Goal: Information Seeking & Learning: Learn about a topic

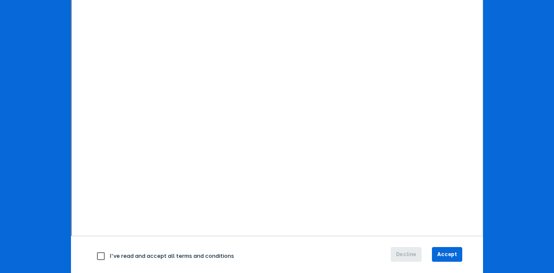
scroll to position [127, 0]
click at [441, 256] on span "Accept" at bounding box center [448, 254] width 20 height 8
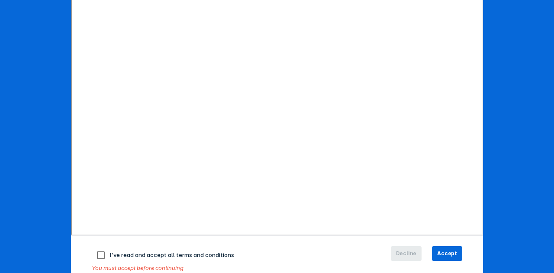
click at [94, 253] on input "checkbox" at bounding box center [101, 255] width 18 height 18
checkbox input "true"
click at [445, 251] on span "Accept" at bounding box center [448, 254] width 20 height 8
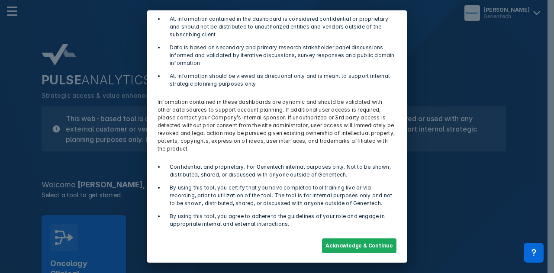
scroll to position [79, 0]
click at [359, 246] on button "Acknowledge & Continue" at bounding box center [359, 245] width 75 height 15
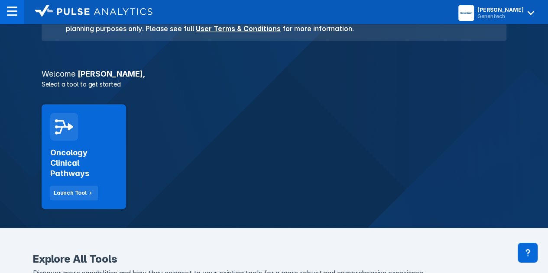
scroll to position [112, 0]
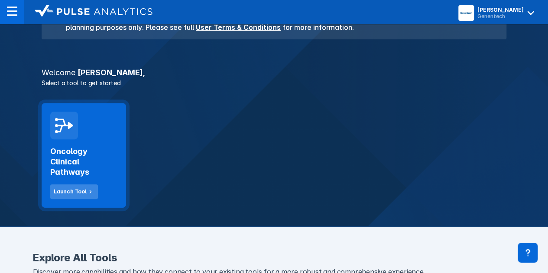
click at [80, 187] on button "Launch Tool" at bounding box center [74, 192] width 48 height 15
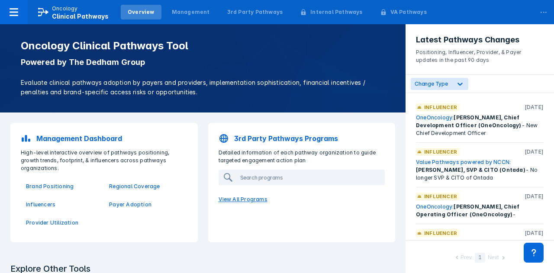
click at [240, 201] on p "View All Programs" at bounding box center [302, 200] width 177 height 18
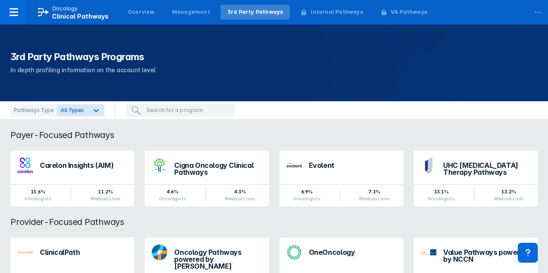
scroll to position [41, 0]
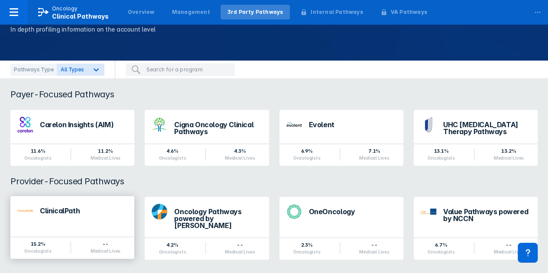
click at [86, 215] on div "ClinicalPath" at bounding box center [84, 213] width 88 height 11
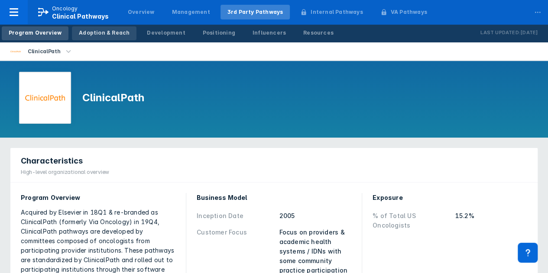
click at [90, 38] on link "Adoption & Reach" at bounding box center [104, 33] width 65 height 14
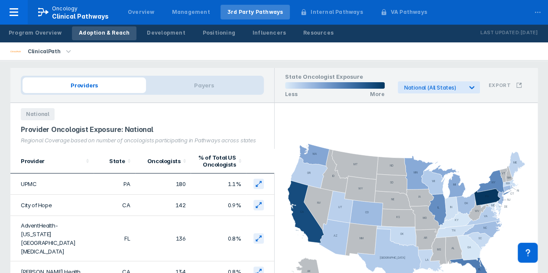
scroll to position [5, 0]
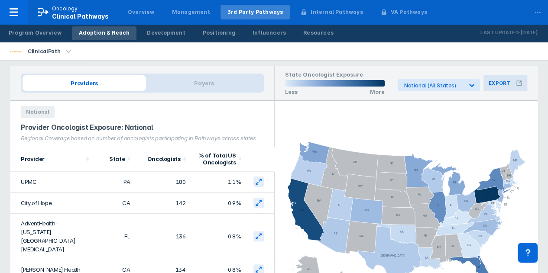
click at [520, 85] on icon at bounding box center [518, 83] width 5 height 5
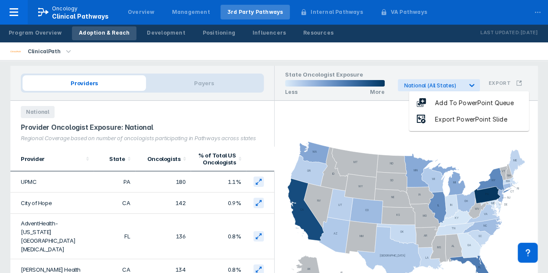
click at [490, 65] on div "Providers Payers National Provider Oncologist Exposure: National Regional Cover…" at bounding box center [274, 198] width 538 height 274
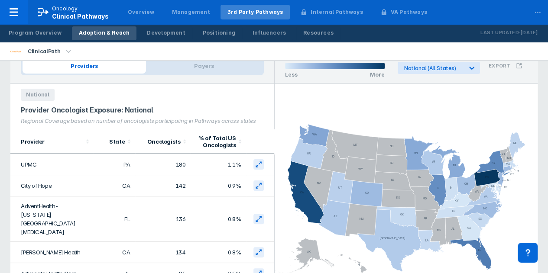
scroll to position [0, 0]
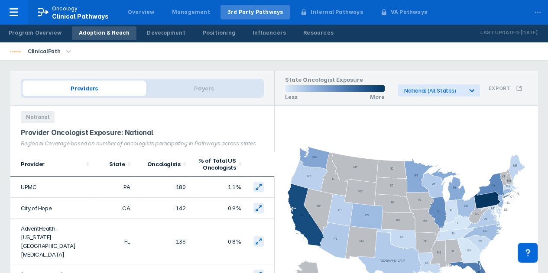
click at [126, 87] on span "Providers" at bounding box center [84, 89] width 123 height 16
drag, startPoint x: 97, startPoint y: 188, endPoint x: 73, endPoint y: 152, distance: 43.4
click at [73, 152] on th "Provider" at bounding box center [51, 164] width 83 height 25
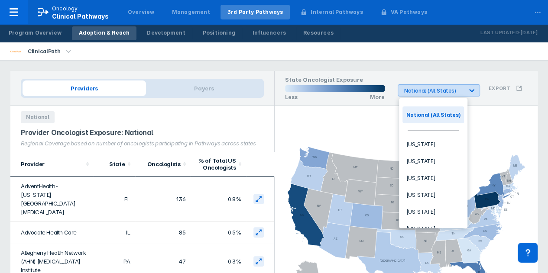
click at [464, 91] on div "National (All States)" at bounding box center [430, 90] width 65 height 11
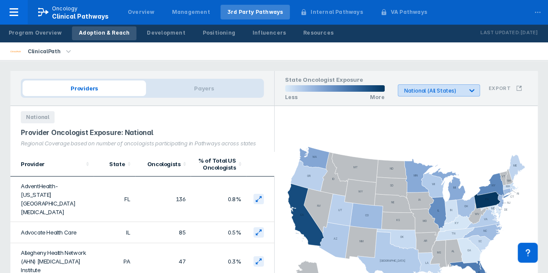
click at [464, 91] on div "National (All States)" at bounding box center [430, 90] width 65 height 11
click at [67, 57] on li "ClinicalPath" at bounding box center [42, 51] width 84 height 18
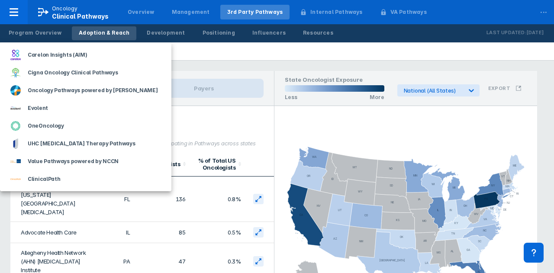
click at [187, 55] on div at bounding box center [277, 136] width 554 height 273
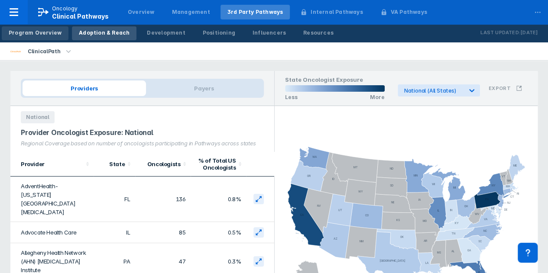
click at [51, 32] on div "Program Overview" at bounding box center [35, 33] width 53 height 8
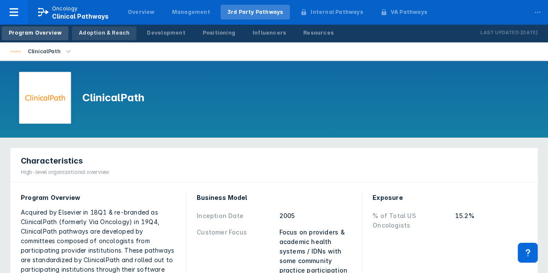
click at [102, 35] on div "Adoption & Reach" at bounding box center [104, 33] width 51 height 8
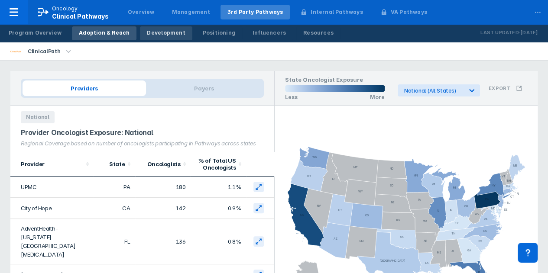
click at [159, 39] on link "Development" at bounding box center [166, 33] width 52 height 14
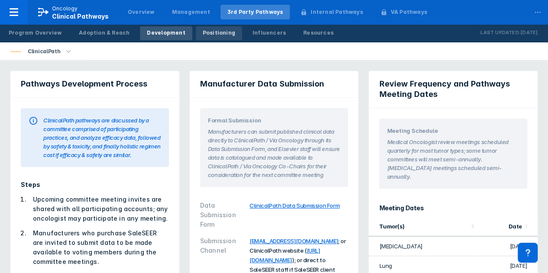
click at [209, 32] on div "Positioning" at bounding box center [219, 33] width 32 height 8
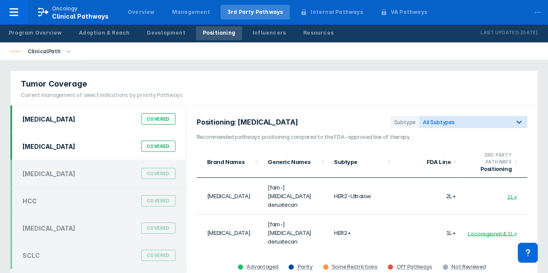
click at [90, 144] on div "DLBCL Covered" at bounding box center [98, 146] width 163 height 16
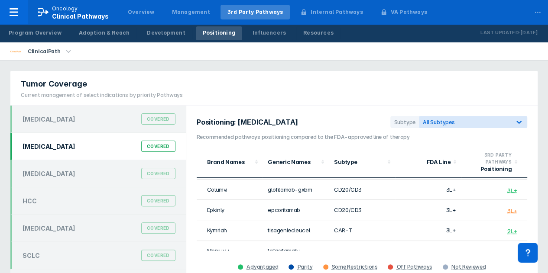
click at [266, 40] on div "Program Overview Adoption & Reach Development Positioning Influencers Resources" at bounding box center [171, 33] width 342 height 18
click at [256, 31] on div "Influencers" at bounding box center [269, 33] width 33 height 8
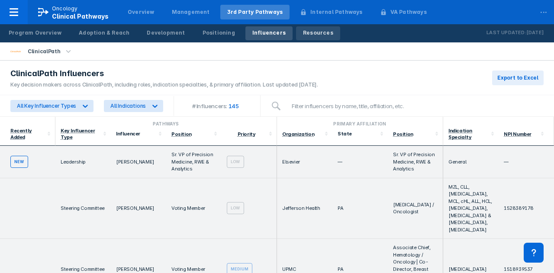
click at [303, 31] on div "Resources" at bounding box center [318, 33] width 30 height 8
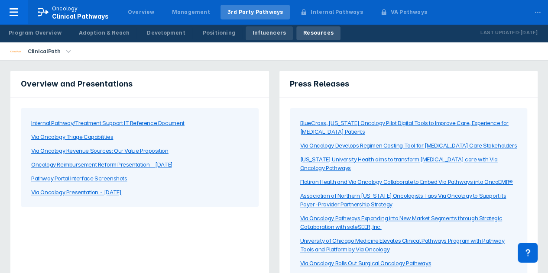
click at [254, 36] on div "Influencers" at bounding box center [269, 33] width 33 height 8
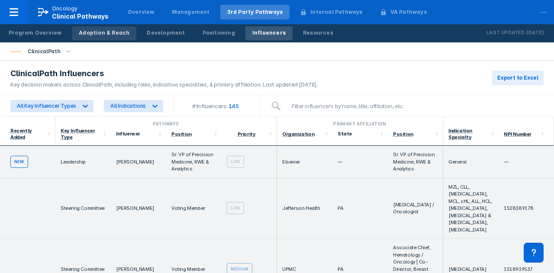
click at [101, 32] on div "Adoption & Reach" at bounding box center [104, 33] width 51 height 8
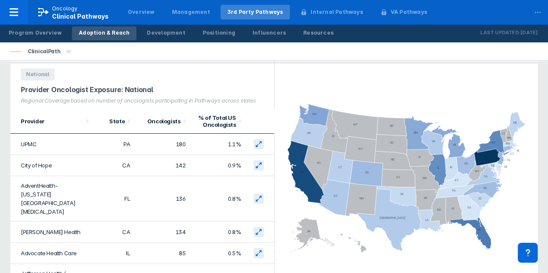
scroll to position [34, 0]
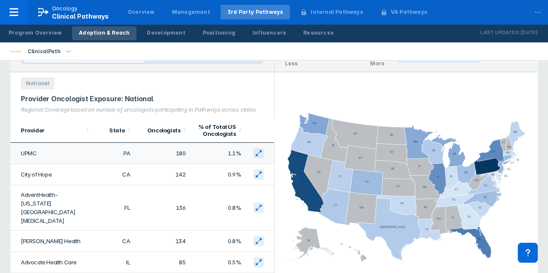
click at [83, 146] on td "UPMC" at bounding box center [51, 153] width 83 height 21
click at [255, 154] on icon at bounding box center [258, 153] width 7 height 7
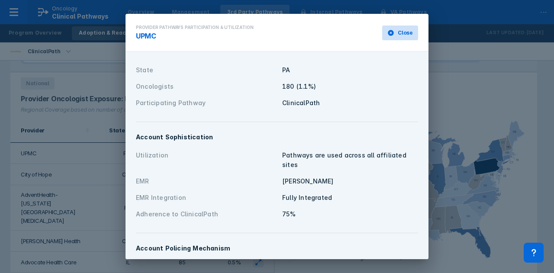
click at [398, 29] on span "Close" at bounding box center [405, 33] width 15 height 8
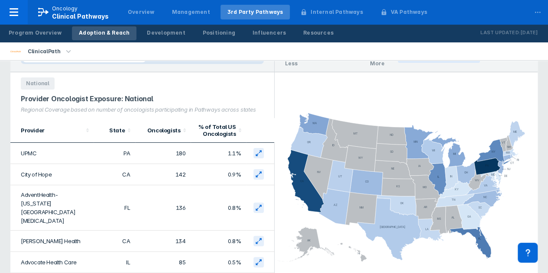
drag, startPoint x: 90, startPoint y: 156, endPoint x: 75, endPoint y: 117, distance: 42.2
click at [75, 117] on div "Provider Oncologist Exposure: National Regional Coverage based on number of onc…" at bounding box center [142, 104] width 264 height 29
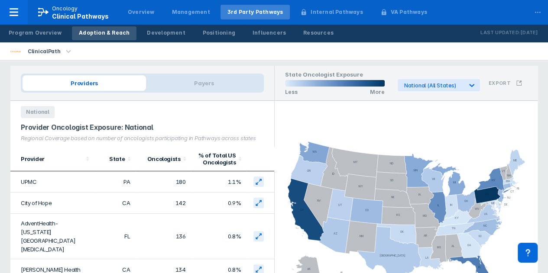
scroll to position [0, 0]
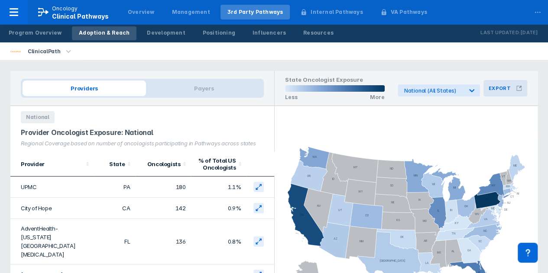
click at [514, 90] on button "Export" at bounding box center [505, 88] width 44 height 16
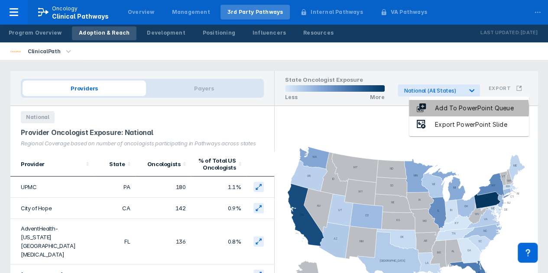
click at [468, 110] on div "Add To PowerPoint Queue" at bounding box center [474, 109] width 96 height 10
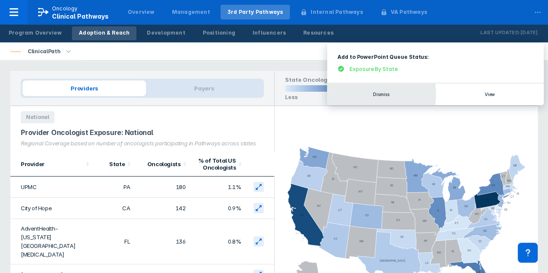
click at [400, 94] on button "Dismiss" at bounding box center [381, 95] width 108 height 22
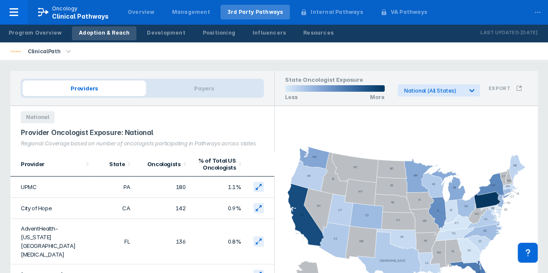
drag, startPoint x: 83, startPoint y: 151, endPoint x: 37, endPoint y: 118, distance: 56.5
click at [37, 118] on span "National" at bounding box center [38, 117] width 34 height 12
click at [57, 15] on span "Clinical Pathways" at bounding box center [80, 16] width 57 height 7
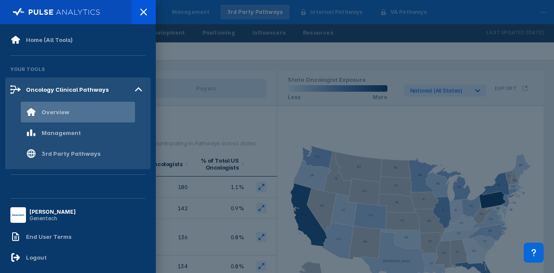
click at [75, 110] on div "Overview" at bounding box center [78, 112] width 114 height 21
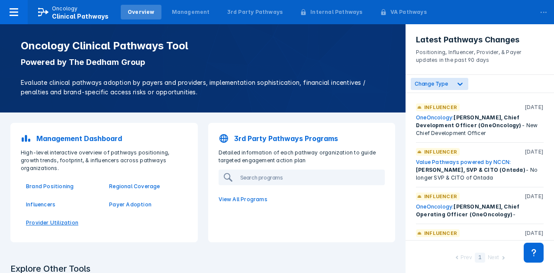
click at [57, 219] on p "Provider Utilization" at bounding box center [62, 223] width 73 height 8
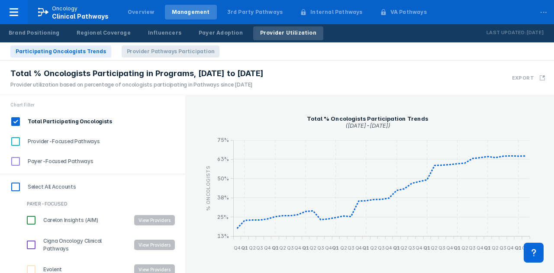
click at [152, 53] on span "Provider Pathways Participation" at bounding box center [171, 51] width 98 height 12
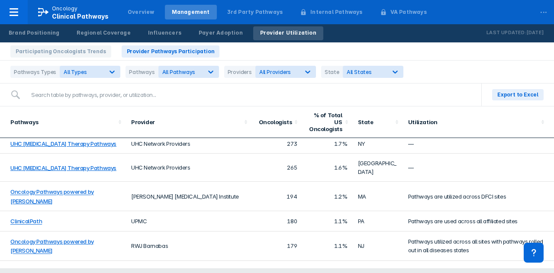
scroll to position [76, 0]
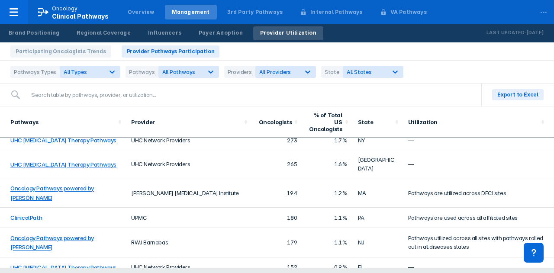
click at [35, 215] on link "ClinicalPath" at bounding box center [26, 218] width 32 height 7
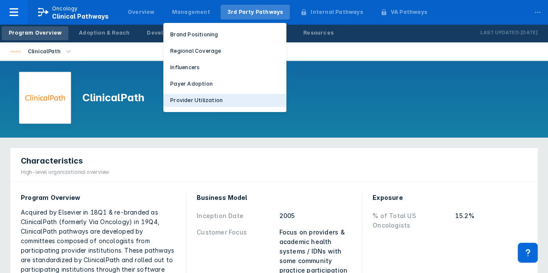
click at [202, 100] on p "Provider Utilization" at bounding box center [196, 101] width 52 height 8
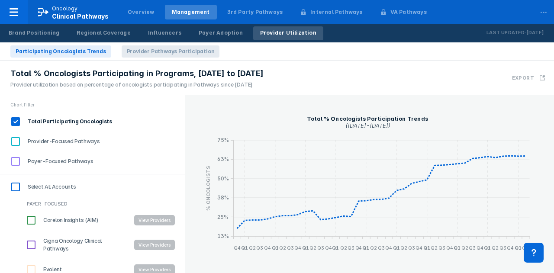
click at [142, 51] on span "Provider Pathways Participation" at bounding box center [171, 51] width 98 height 12
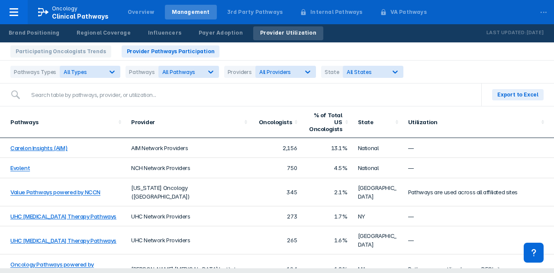
click at [439, 255] on html "Oncology Clinical Pathways Overview Management 3rd Party Pathways Internal Path…" at bounding box center [277, 127] width 554 height 255
click at [524, 91] on span "Export to Excel" at bounding box center [518, 95] width 41 height 8
click at [198, 74] on div "All Pathways" at bounding box center [181, 72] width 44 height 8
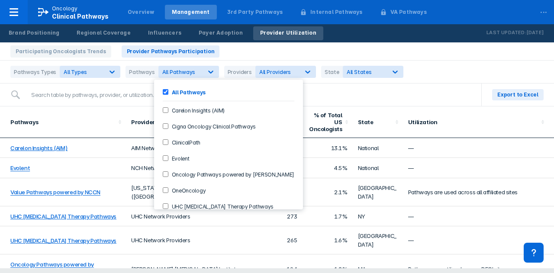
click at [165, 141] on input "ClinicalPath" at bounding box center [166, 142] width 6 height 6
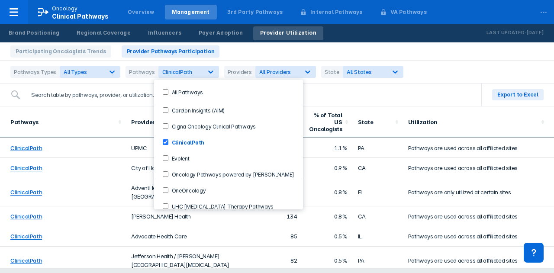
click at [351, 88] on input "search" at bounding box center [248, 94] width 445 height 17
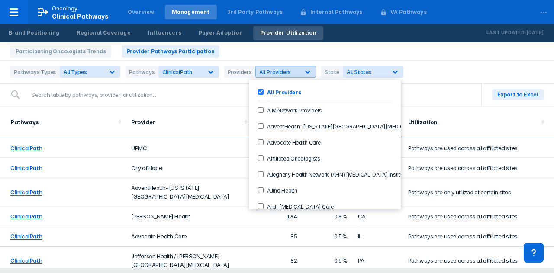
click at [294, 71] on div "All Providers" at bounding box center [278, 72] width 44 height 8
click at [291, 76] on div "All Providers" at bounding box center [286, 72] width 61 height 12
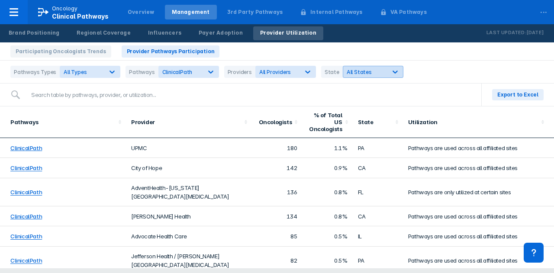
click at [372, 72] on div "All States" at bounding box center [365, 72] width 37 height 6
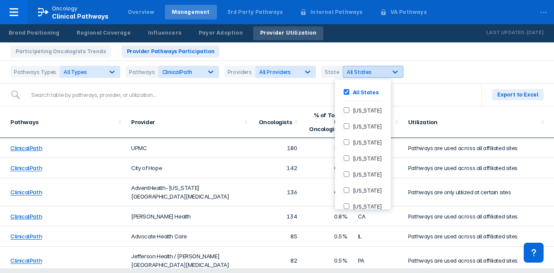
click at [372, 72] on div "All States" at bounding box center [365, 72] width 37 height 6
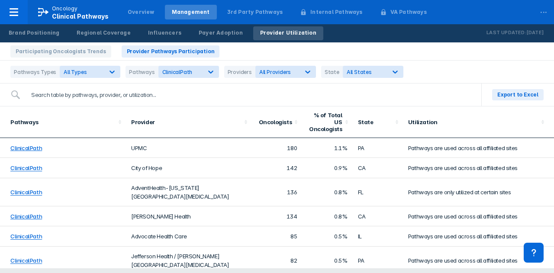
click at [338, 101] on input "search" at bounding box center [248, 94] width 445 height 17
drag, startPoint x: 325, startPoint y: 272, endPoint x: 472, endPoint y: 261, distance: 147.2
click at [472, 255] on html "Oncology Clinical Pathways Overview Management 3rd Party Pathways Internal Path…" at bounding box center [277, 127] width 554 height 255
click at [253, 91] on input "search" at bounding box center [248, 94] width 445 height 17
click at [153, 30] on div "Influencers" at bounding box center [164, 33] width 33 height 8
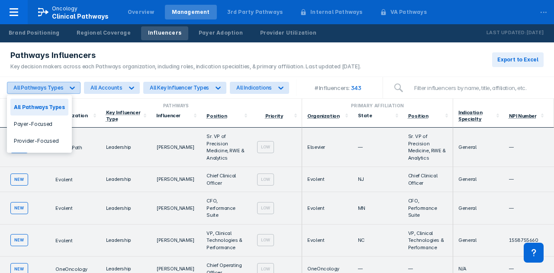
click at [75, 90] on div at bounding box center [73, 88] width 16 height 16
click at [406, 49] on div "Pathways Influencers Key decision makers across each Pathways organization, inc…" at bounding box center [277, 59] width 554 height 35
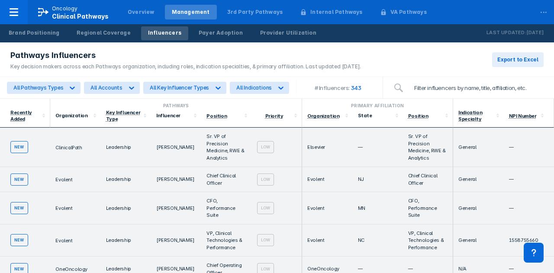
click at [441, 83] on input "search" at bounding box center [476, 87] width 135 height 17
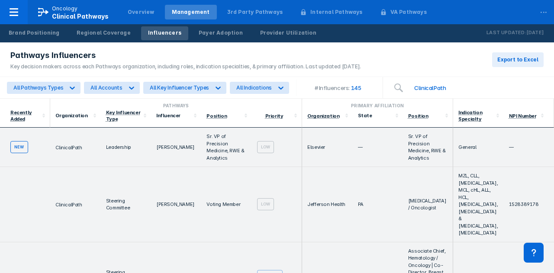
type input "ClinicalPath"
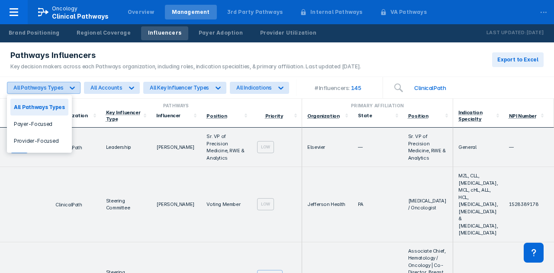
click at [65, 91] on div at bounding box center [73, 88] width 16 height 16
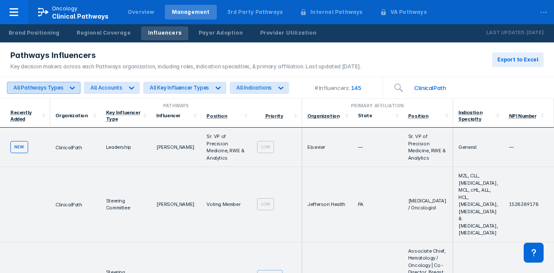
click at [65, 91] on div at bounding box center [73, 88] width 16 height 16
click at [525, 62] on span "Export to Excel" at bounding box center [518, 60] width 41 height 8
click at [65, 89] on div at bounding box center [73, 88] width 16 height 16
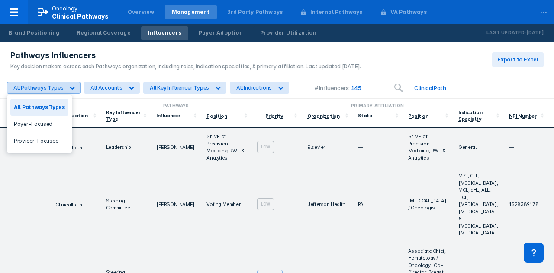
click at [65, 89] on div at bounding box center [73, 88] width 16 height 16
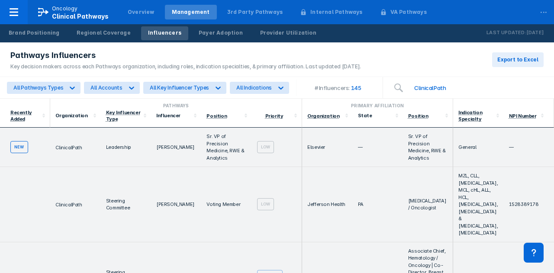
click at [113, 79] on div "All Pathways Types All Accounts All Key Influencer Types All Indications # Infl…" at bounding box center [277, 88] width 554 height 22
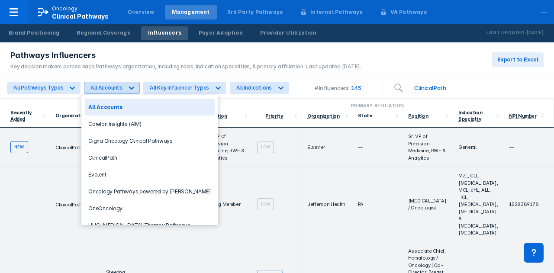
click at [114, 85] on div "All Accounts" at bounding box center [107, 87] width 32 height 6
click at [214, 84] on icon at bounding box center [218, 88] width 9 height 9
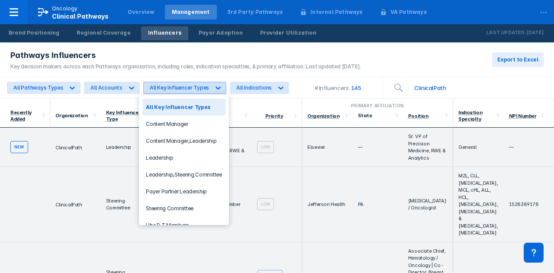
click at [214, 84] on icon at bounding box center [218, 88] width 9 height 9
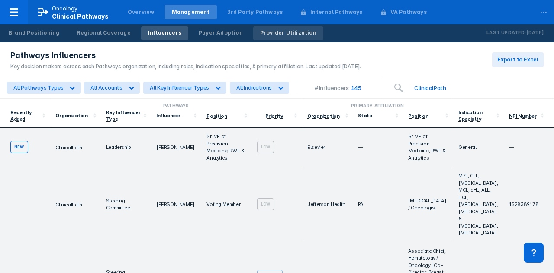
click at [265, 37] on link "Provider Utilization" at bounding box center [288, 33] width 70 height 14
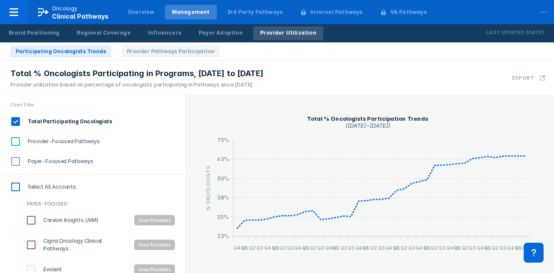
click at [16, 188] on input "Select All Accounts" at bounding box center [15, 187] width 15 height 15
checkbox input "true"
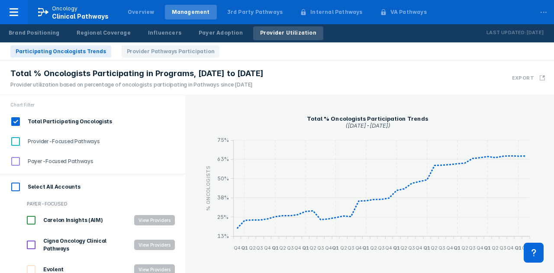
checkbox input "true"
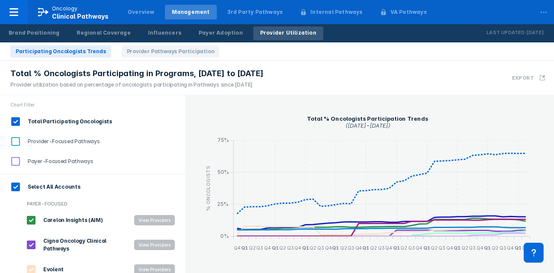
click at [17, 142] on input "Provider-Focused Pathways" at bounding box center [15, 141] width 15 height 15
checkbox input "true"
click at [17, 123] on input "Total Participating Oncologists" at bounding box center [15, 121] width 15 height 15
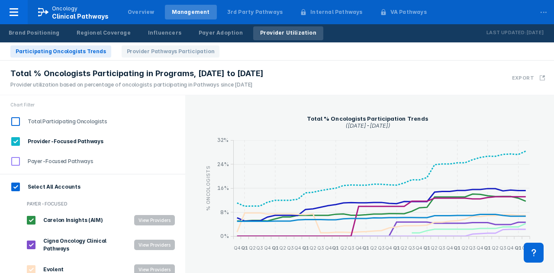
click at [17, 123] on input "Total Participating Oncologists" at bounding box center [15, 121] width 15 height 15
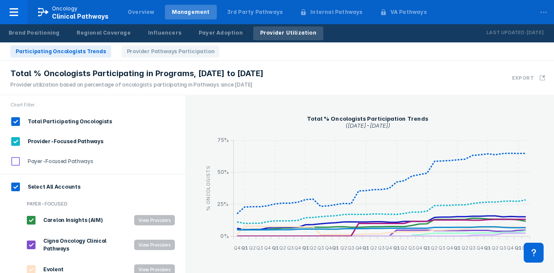
click at [14, 120] on input "Total Participating Oncologists" at bounding box center [15, 121] width 15 height 15
checkbox input "false"
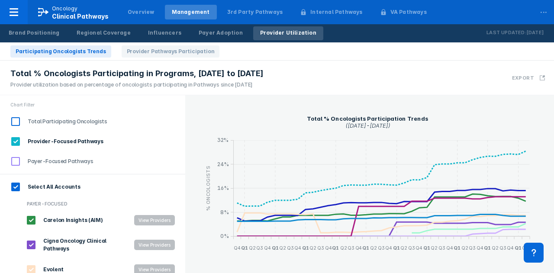
scroll to position [146, 0]
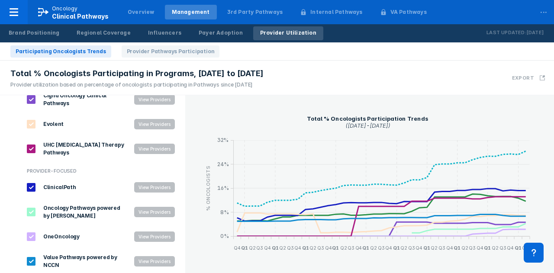
click at [153, 188] on button "View Providers" at bounding box center [154, 187] width 41 height 10
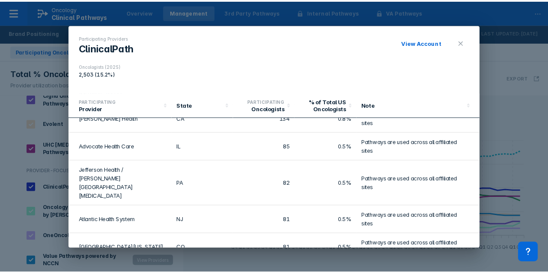
scroll to position [0, 0]
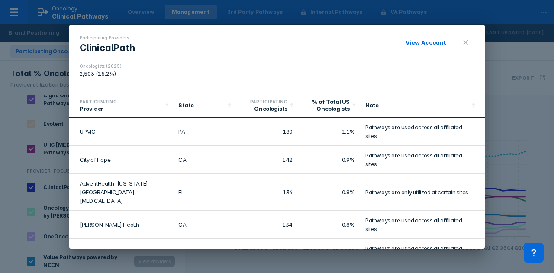
click at [435, 43] on link "View Account" at bounding box center [426, 42] width 41 height 7
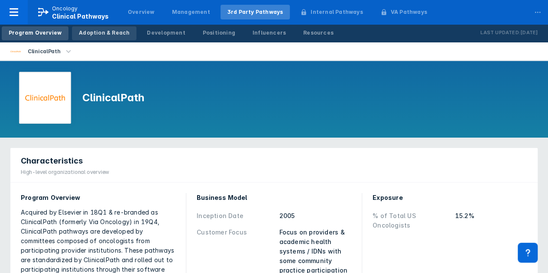
click at [92, 40] on link "Adoption & Reach" at bounding box center [104, 33] width 65 height 14
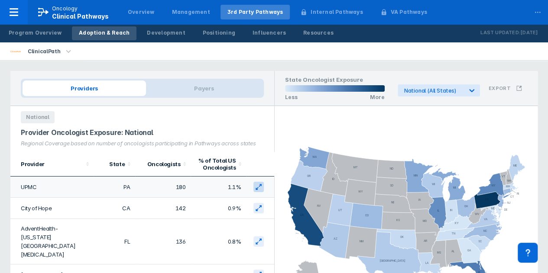
click at [255, 186] on icon at bounding box center [258, 187] width 7 height 7
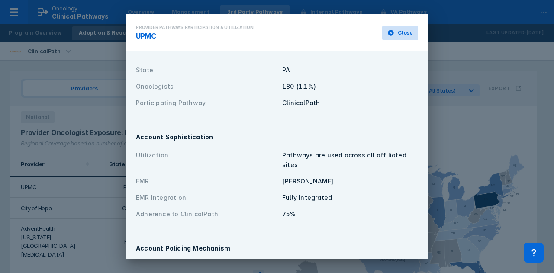
click at [399, 32] on span "Close" at bounding box center [405, 33] width 15 height 8
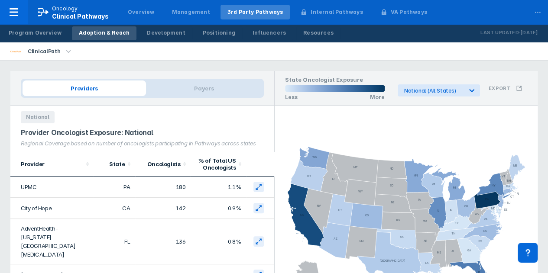
click at [246, 117] on div "National" at bounding box center [142, 114] width 264 height 17
click at [296, 117] on icon "AL AK AZ AR CA CO CT DE FL [GEOGRAPHIC_DATA] HI ID IL IN [GEOGRAPHIC_DATA] [GEO…" at bounding box center [406, 220] width 263 height 229
click at [172, 30] on div "Development" at bounding box center [166, 33] width 38 height 8
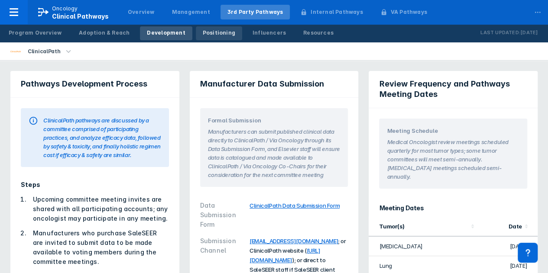
click at [203, 31] on div "Positioning" at bounding box center [219, 33] width 32 height 8
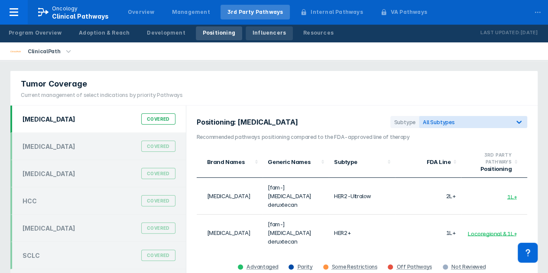
click at [253, 33] on div "Influencers" at bounding box center [269, 33] width 33 height 8
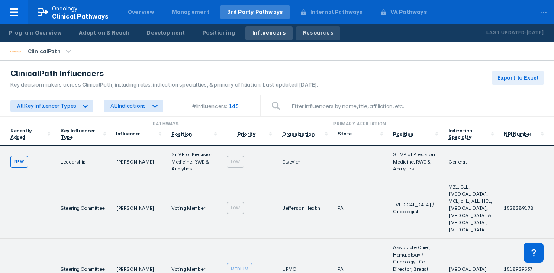
click at [303, 31] on div "Resources" at bounding box center [318, 33] width 30 height 8
